Goal: Navigation & Orientation: Find specific page/section

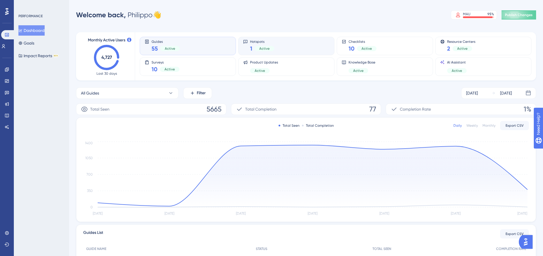
click at [271, 46] on div "Active" at bounding box center [264, 48] width 20 height 5
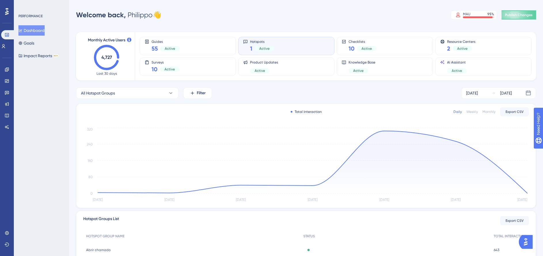
click at [273, 48] on div "Active" at bounding box center [264, 48] width 20 height 5
click at [260, 51] on span "Active" at bounding box center [264, 48] width 10 height 5
click at [5, 73] on link at bounding box center [7, 69] width 5 height 9
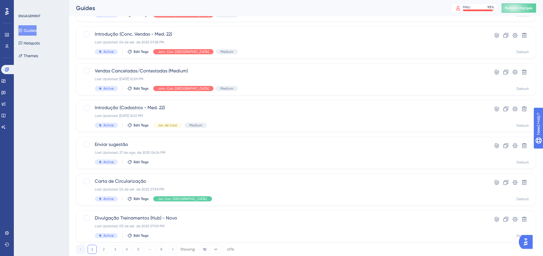
scroll to position [190, 0]
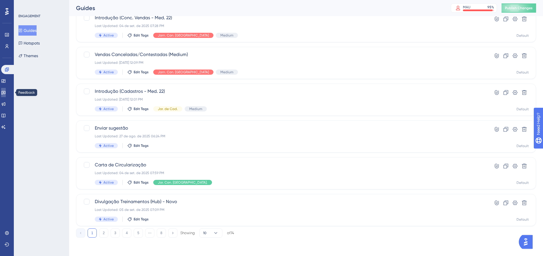
click at [5, 92] on icon at bounding box center [3, 93] width 4 height 4
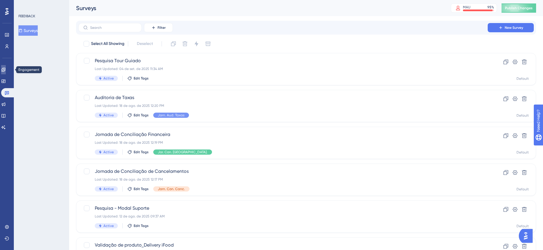
click at [6, 67] on link at bounding box center [3, 69] width 5 height 9
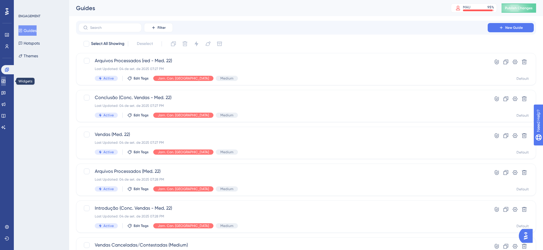
click at [4, 82] on link at bounding box center [3, 81] width 5 height 9
